Goal: Task Accomplishment & Management: Manage account settings

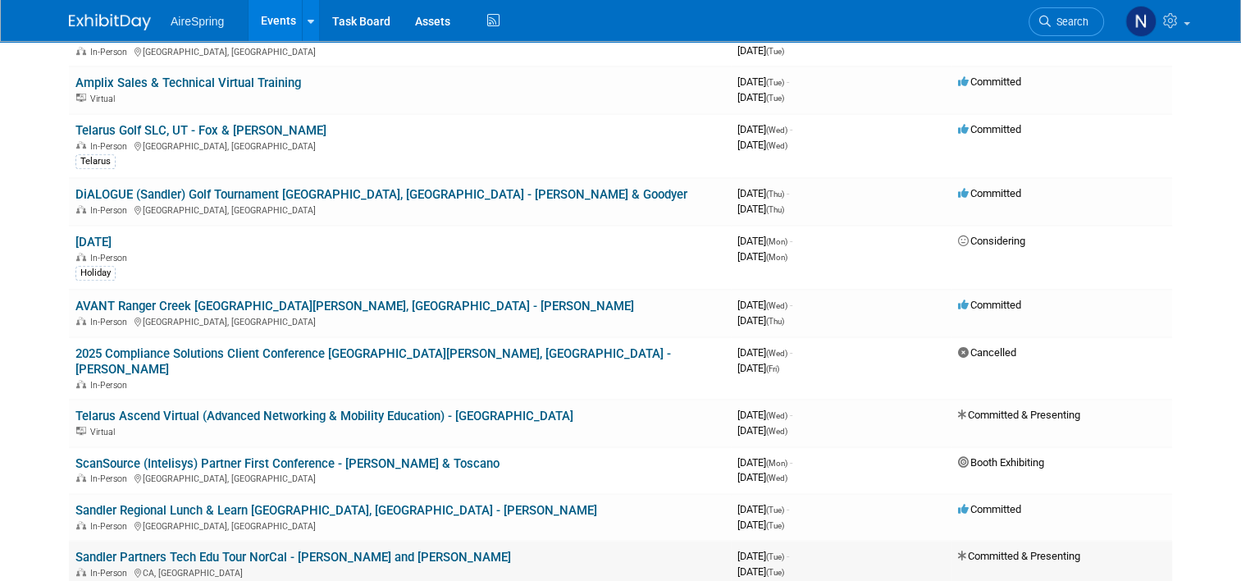
scroll to position [902, 0]
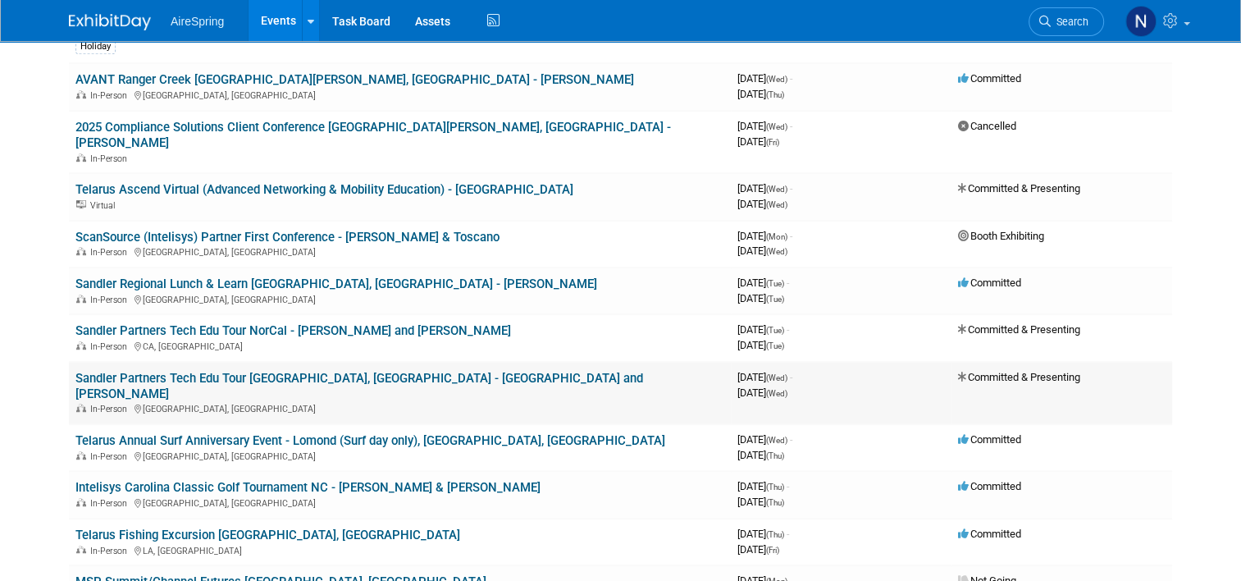
click at [338, 401] on div "In-Person [GEOGRAPHIC_DATA], [GEOGRAPHIC_DATA]" at bounding box center [399, 407] width 649 height 13
click at [345, 371] on link "Sandler Partners Tech Edu Tour [GEOGRAPHIC_DATA], [GEOGRAPHIC_DATA] - [GEOGRAPH…" at bounding box center [359, 386] width 568 height 30
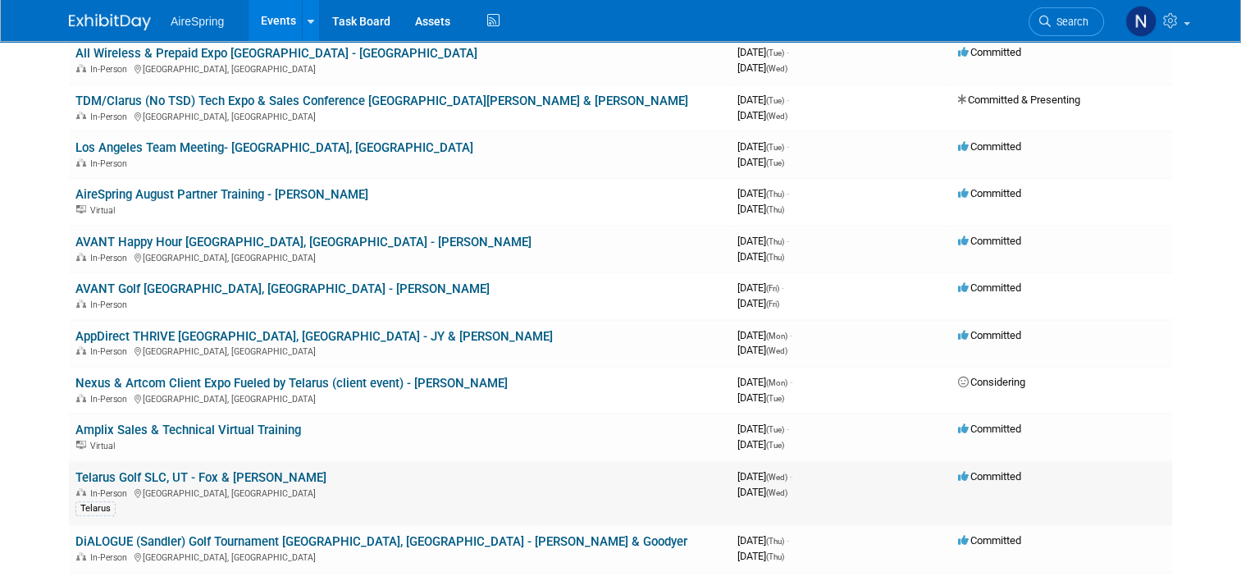
scroll to position [246, 0]
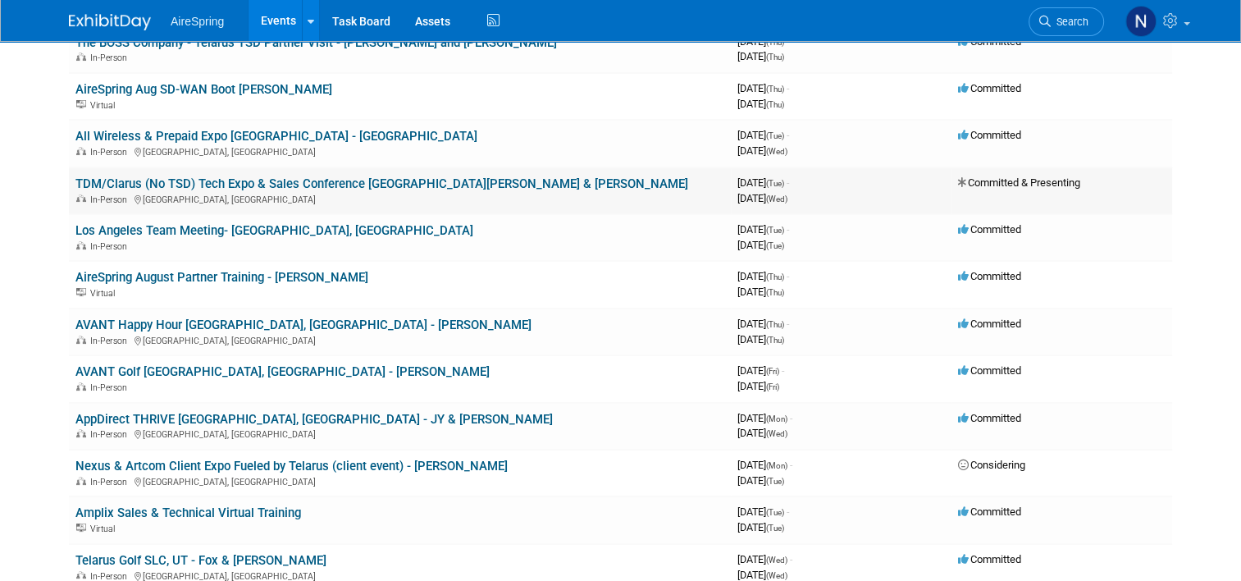
click at [377, 180] on link "TDM/Clarus (No TSD) Tech Expo & Sales Conference [GEOGRAPHIC_DATA][PERSON_NAME]…" at bounding box center [381, 183] width 613 height 15
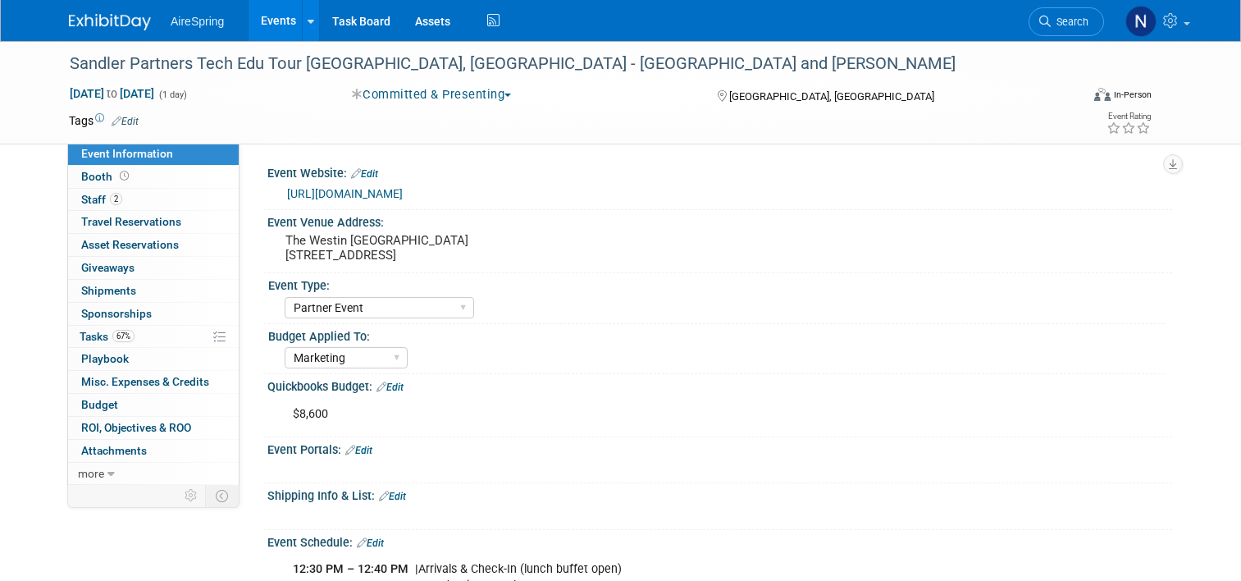
select select "Partner Event"
select select "Marketing"
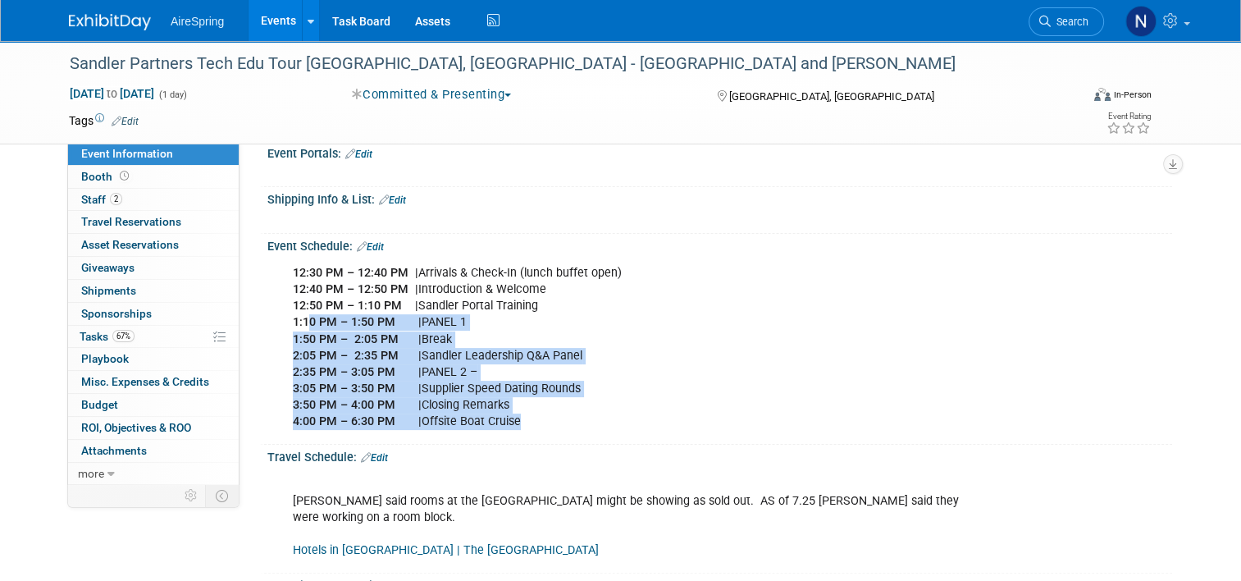
scroll to position [246, 0]
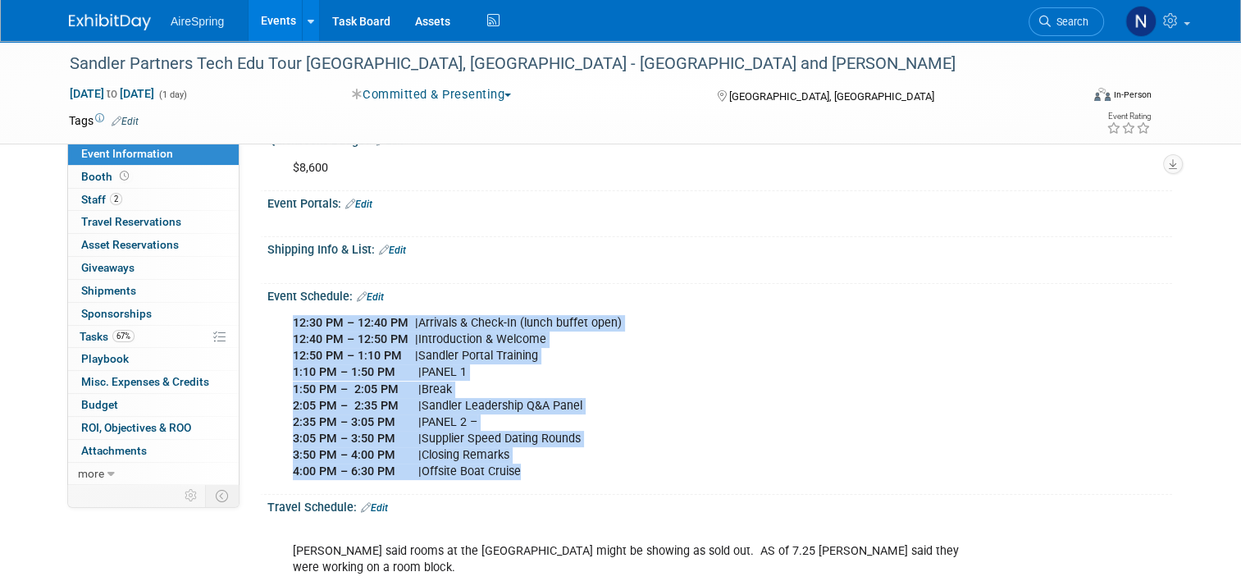
drag, startPoint x: 536, startPoint y: 393, endPoint x: 276, endPoint y: 325, distance: 269.6
click at [281, 325] on div "12:30 PM – 12:40 PM | Arrivals & Check-In (lunch buffet open) 12:40 PM – 12:50 …" at bounding box center [638, 397] width 715 height 181
drag, startPoint x: 276, startPoint y: 325, endPoint x: 397, endPoint y: 384, distance: 135.0
copy div "12:30 PM – 12:40 PM | Arrivals & Check-In (lunch buffet open) 12:40 PM – 12:50 …"
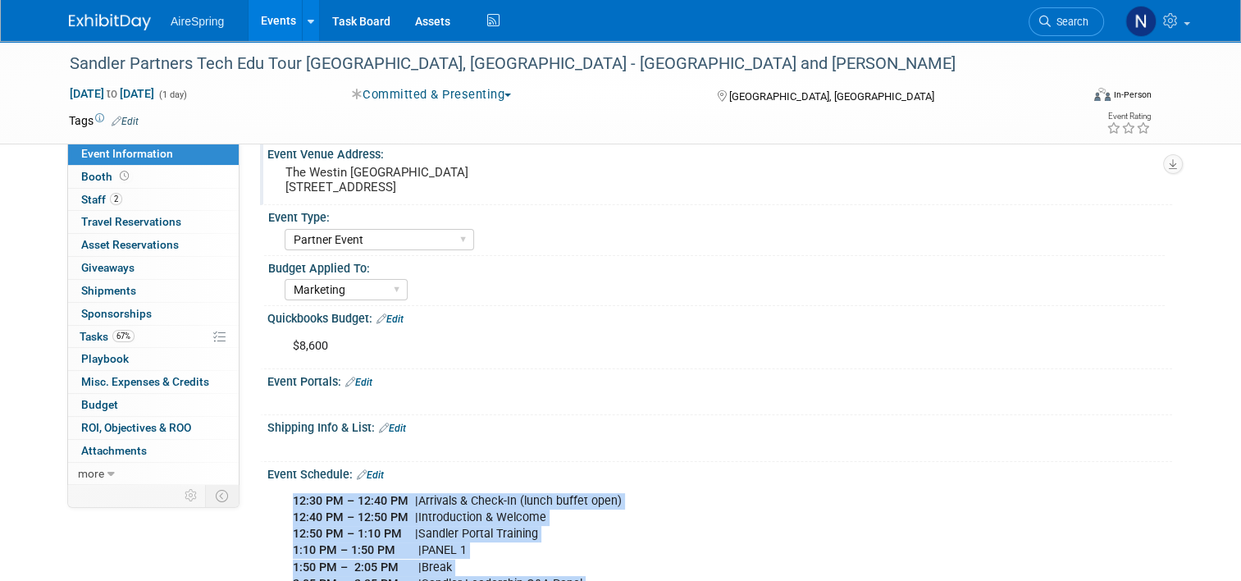
scroll to position [0, 0]
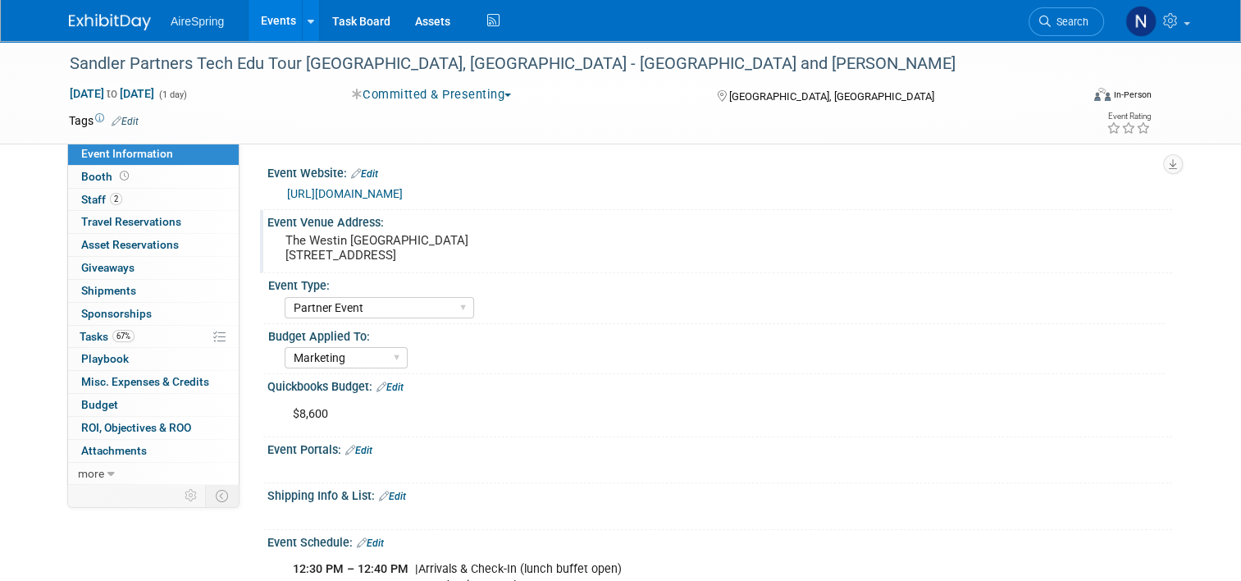
click at [404, 235] on pre "The Westin Annapolis 100 Westgate Cir, Annapolis, MD 21401" at bounding box center [455, 248] width 341 height 30
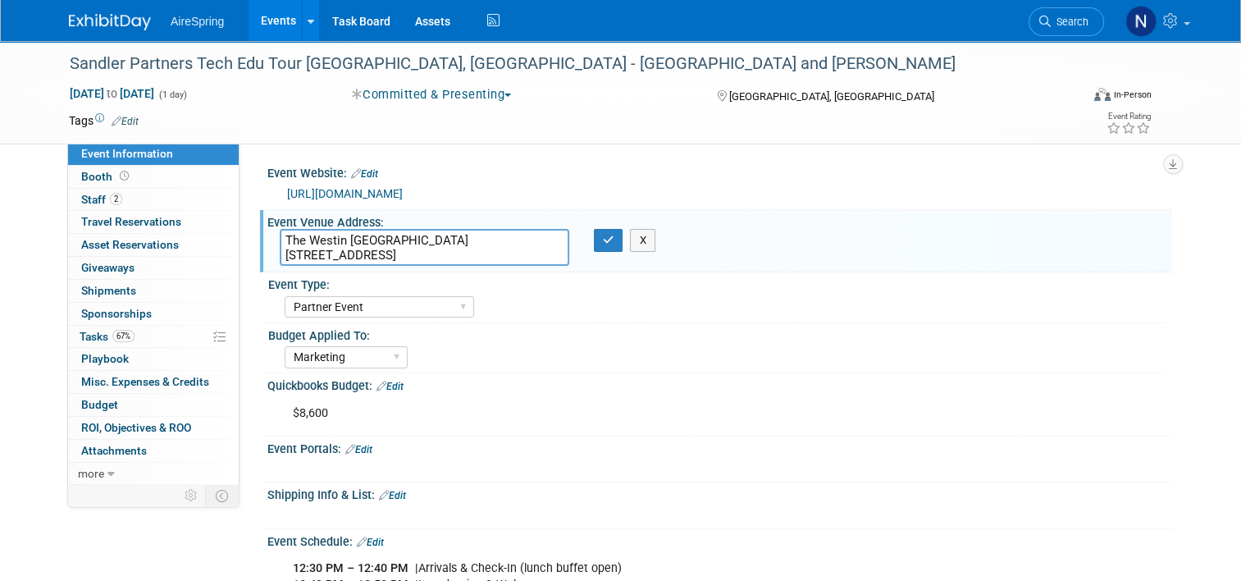
drag, startPoint x: 403, startPoint y: 237, endPoint x: 272, endPoint y: 245, distance: 130.7
click at [280, 245] on textarea "The Westin Annapolis 100 Westgate Cir, Annapolis, MD 21401" at bounding box center [425, 247] width 290 height 37
click at [956, 382] on div "Quickbooks Budget: Edit" at bounding box center [719, 383] width 905 height 21
drag, startPoint x: 508, startPoint y: 267, endPoint x: 420, endPoint y: 245, distance: 90.5
click at [292, 257] on div "Event Venue Address: The Westin Annapolis 100 Westgate Cir, Annapolis, MD 21401…" at bounding box center [716, 241] width 912 height 63
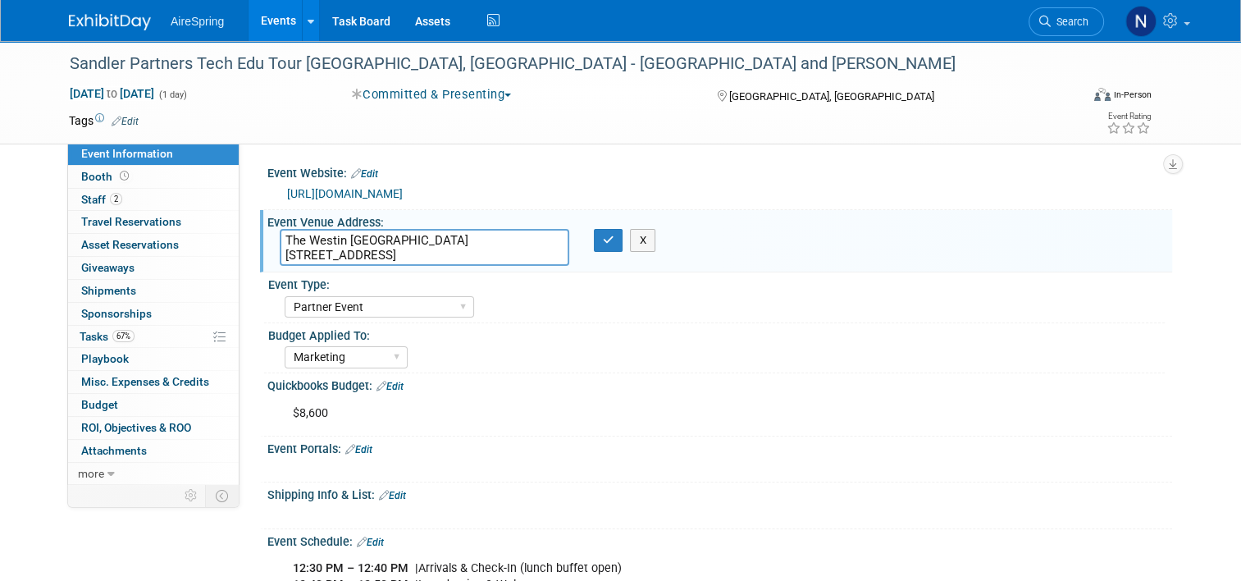
drag, startPoint x: 498, startPoint y: 253, endPoint x: 271, endPoint y: 263, distance: 226.6
click at [280, 263] on textarea "The Westin Annapolis 100 Westgate Cir, Annapolis, MD 21401" at bounding box center [425, 247] width 290 height 37
click at [603, 242] on icon "button" at bounding box center [608, 240] width 11 height 11
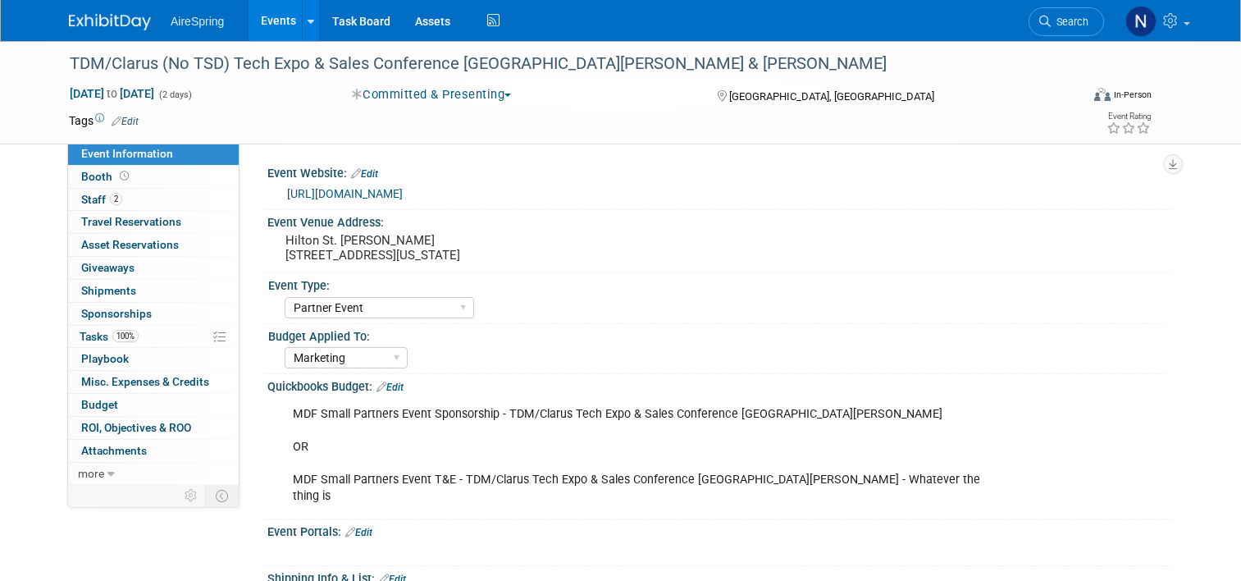
select select "Partner Event"
select select "Marketing"
